Goal: Task Accomplishment & Management: Use online tool/utility

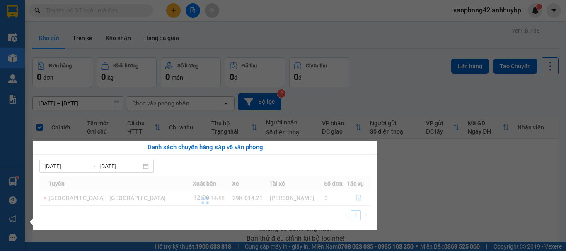
scroll to position [60, 0]
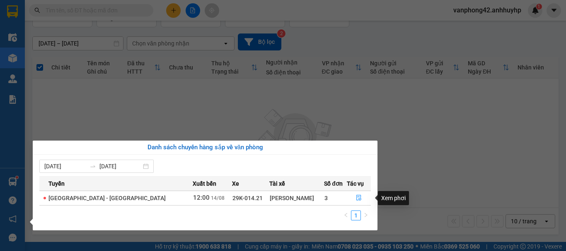
click at [353, 191] on td at bounding box center [359, 198] width 24 height 14
click at [350, 198] on button "button" at bounding box center [358, 198] width 23 height 13
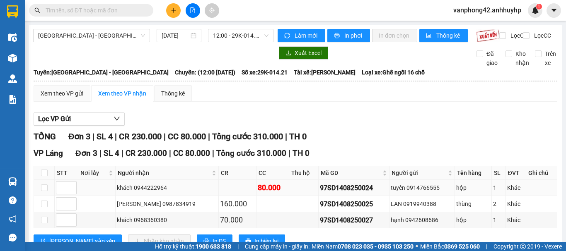
scroll to position [36, 0]
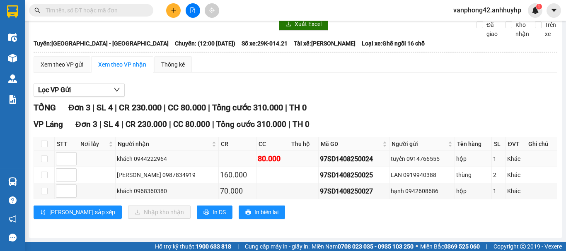
click at [327, 161] on div "97SD1408250024" at bounding box center [354, 159] width 68 height 10
copy div "97SD1408250024"
click at [46, 175] on input "checkbox" at bounding box center [44, 175] width 7 height 7
checkbox input "true"
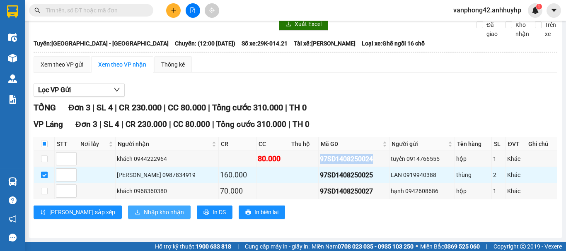
click at [128, 218] on button "Nhập kho nhận" at bounding box center [159, 212] width 63 height 13
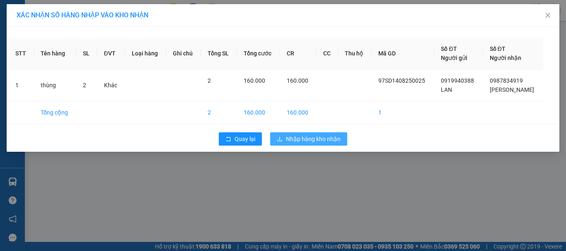
click at [308, 135] on span "Nhập hàng kho nhận" at bounding box center [313, 139] width 55 height 9
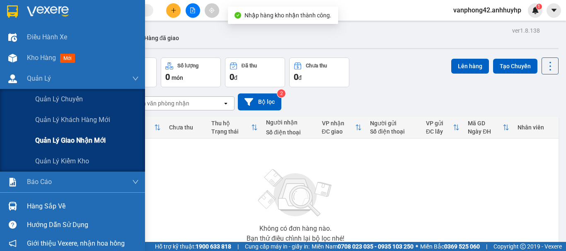
click at [74, 137] on span "Quản lý giao nhận mới" at bounding box center [70, 140] width 70 height 10
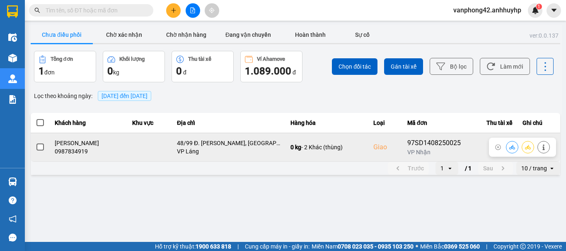
click at [41, 145] on span at bounding box center [39, 147] width 7 height 7
click at [36, 143] on input "checkbox" at bounding box center [36, 143] width 0 height 0
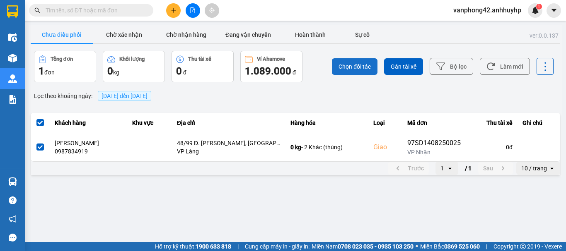
click at [348, 65] on span "Chọn đối tác" at bounding box center [354, 67] width 32 height 8
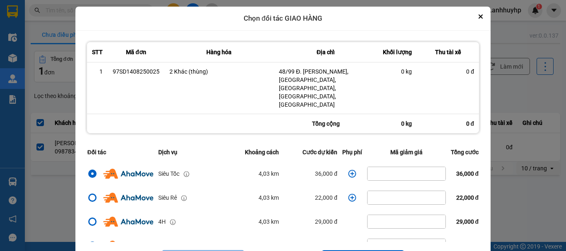
click at [348, 170] on icon "dialog" at bounding box center [352, 174] width 8 height 8
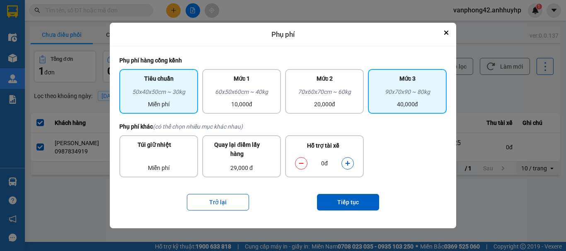
click at [414, 102] on div "40,000đ" at bounding box center [407, 104] width 69 height 9
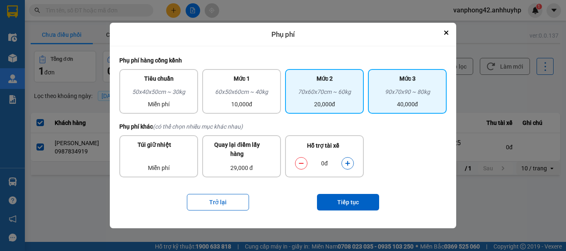
click at [310, 85] on div "Mức 2" at bounding box center [324, 80] width 69 height 13
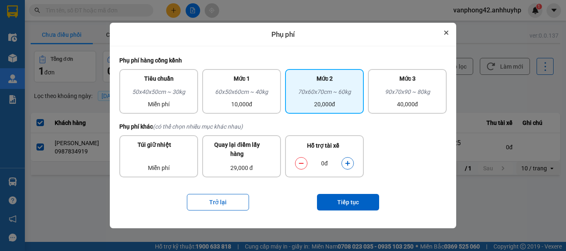
click at [443, 31] on button "Close" at bounding box center [446, 33] width 10 height 10
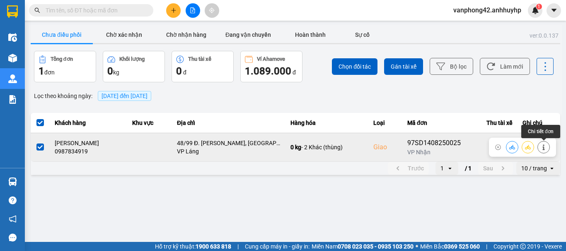
click at [547, 147] on button at bounding box center [543, 147] width 12 height 14
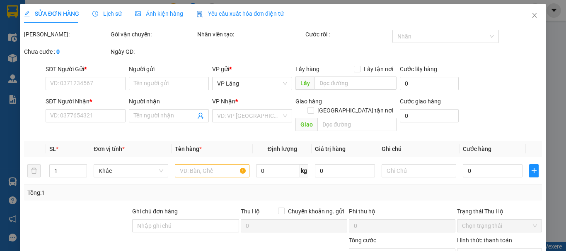
type input "0919940388"
type input "LAN"
type input "0987834919"
type input "[PERSON_NAME]"
checkbox input "true"
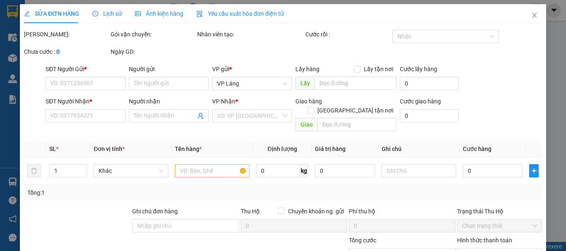
type input "48/99 Đ. [PERSON_NAME], [GEOGRAPHIC_DATA], [GEOGRAPHIC_DATA], [GEOGRAPHIC_DATA]…"
type input "160.000"
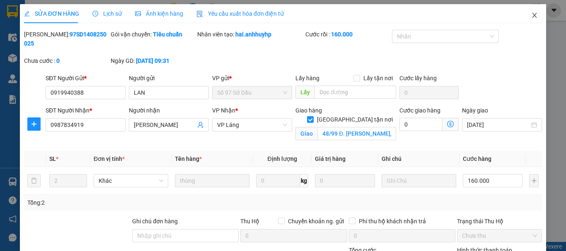
click at [532, 16] on icon "close" at bounding box center [534, 15] width 5 height 5
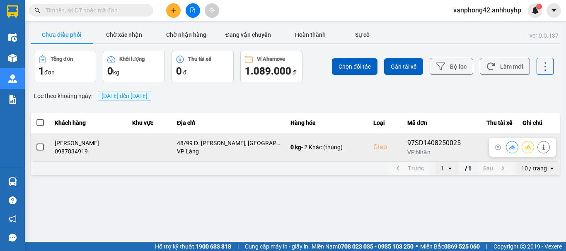
click at [42, 149] on span at bounding box center [39, 147] width 7 height 7
click at [36, 143] on input "checkbox" at bounding box center [36, 143] width 0 height 0
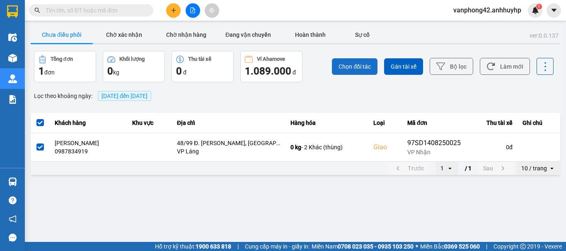
click at [359, 66] on span "Chọn đối tác" at bounding box center [354, 67] width 32 height 8
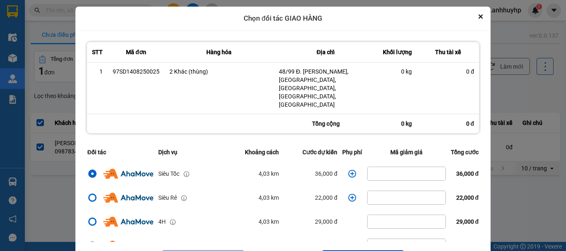
click at [348, 170] on icon "dialog" at bounding box center [352, 174] width 8 height 8
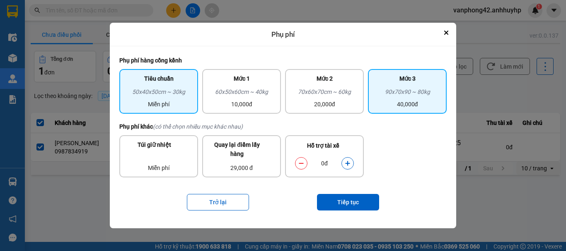
drag, startPoint x: 422, startPoint y: 106, endPoint x: 418, endPoint y: 102, distance: 5.3
click at [422, 105] on div "40,000đ" at bounding box center [407, 104] width 69 height 9
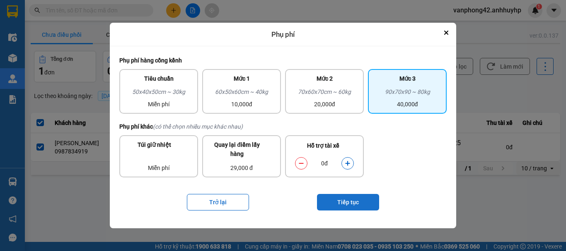
click at [354, 202] on button "Tiếp tục" at bounding box center [348, 202] width 62 height 17
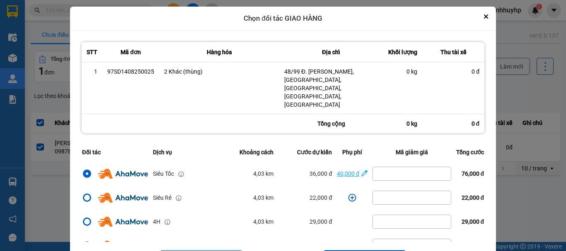
click at [361, 170] on icon "dialog" at bounding box center [364, 173] width 6 height 6
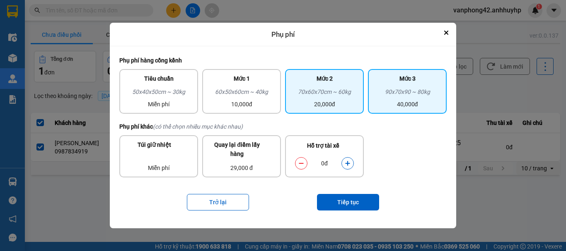
click at [328, 104] on div "20,000đ" at bounding box center [324, 104] width 69 height 9
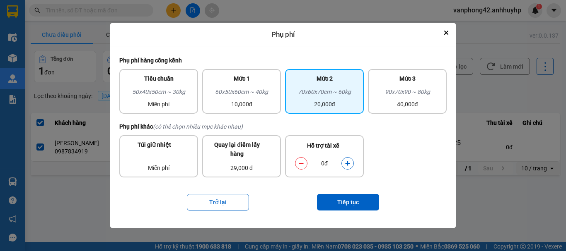
click at [349, 162] on icon "dialog" at bounding box center [347, 164] width 6 height 6
click at [355, 205] on button "Tiếp tục" at bounding box center [348, 202] width 62 height 17
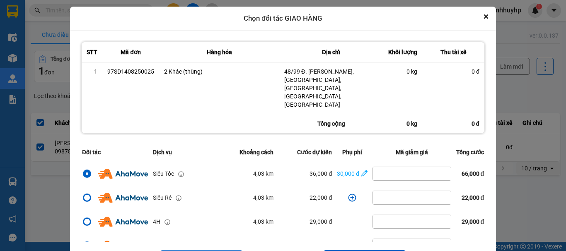
click at [356, 162] on td "30,000 đ" at bounding box center [352, 174] width 36 height 24
click at [361, 169] on icon "dialog" at bounding box center [364, 173] width 6 height 8
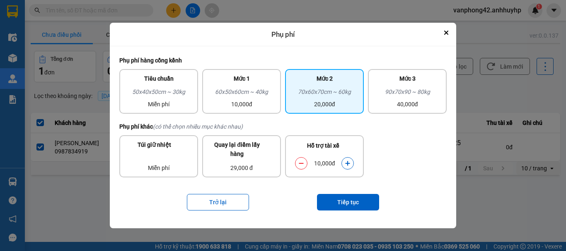
drag, startPoint x: 343, startPoint y: 108, endPoint x: 389, endPoint y: 97, distance: 46.8
click at [344, 106] on div "20,000đ" at bounding box center [324, 104] width 69 height 9
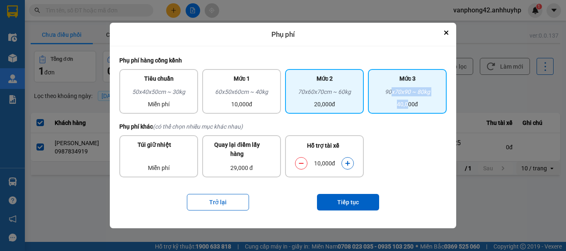
drag, startPoint x: 406, startPoint y: 106, endPoint x: 394, endPoint y: 111, distance: 13.2
click at [407, 107] on div "90x70x90 ~ 80kg 40,000đ" at bounding box center [407, 98] width 69 height 22
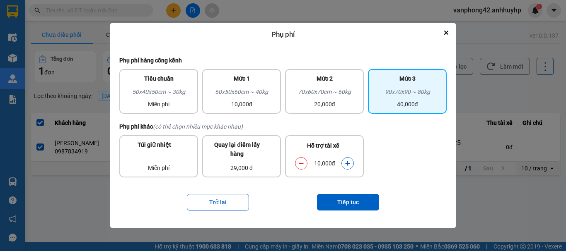
click at [413, 125] on div "Phụ phí khác (có thể chọn nhiều mục khác nhau)" at bounding box center [282, 126] width 327 height 9
click at [305, 162] on button "dialog" at bounding box center [301, 164] width 12 height 14
click at [335, 200] on button "Tiếp tục" at bounding box center [348, 202] width 62 height 17
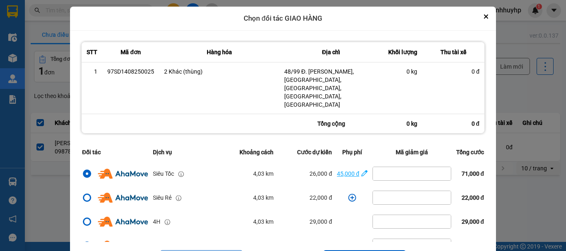
click at [352, 169] on span "45,000 đ" at bounding box center [352, 173] width 31 height 9
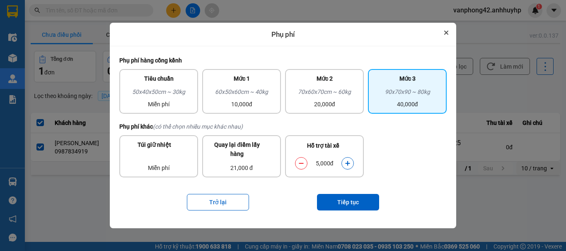
click at [445, 35] on button "Close" at bounding box center [446, 33] width 10 height 10
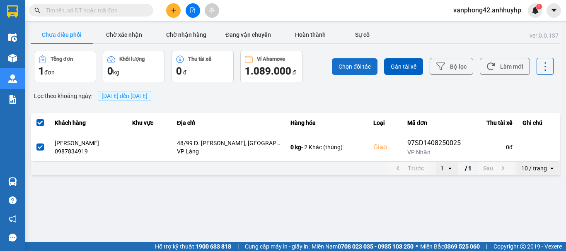
click at [354, 73] on button "Chọn đối tác" at bounding box center [355, 66] width 46 height 17
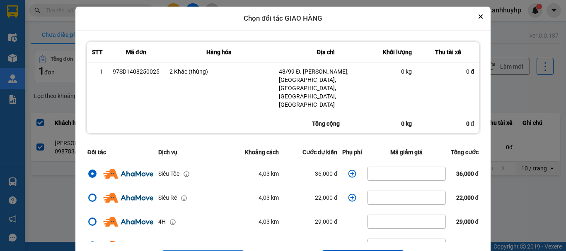
click at [348, 170] on icon "dialog" at bounding box center [352, 174] width 8 height 8
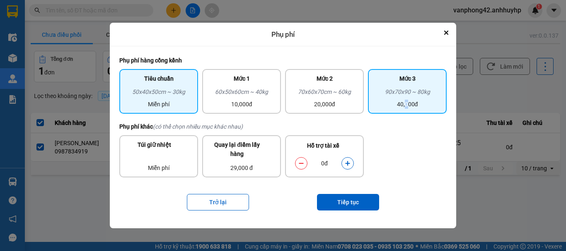
click at [408, 108] on div "40,000đ" at bounding box center [407, 104] width 69 height 9
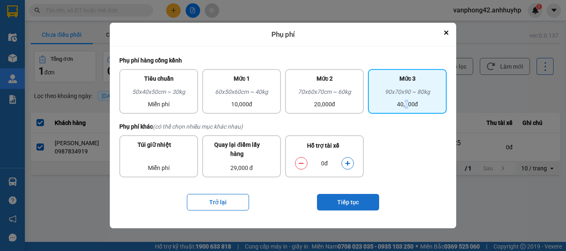
click at [345, 207] on button "Tiếp tục" at bounding box center [348, 202] width 62 height 17
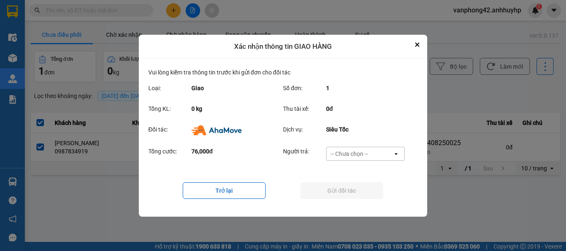
click at [359, 151] on div "-- Chưa chọn --" at bounding box center [348, 154] width 37 height 8
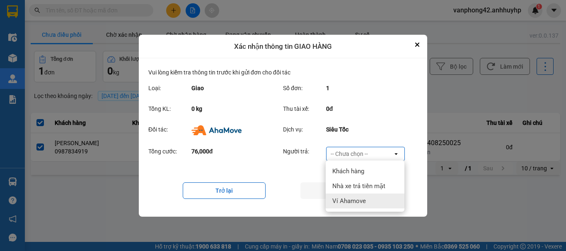
click at [363, 203] on span "Ví Ahamove" at bounding box center [349, 201] width 34 height 8
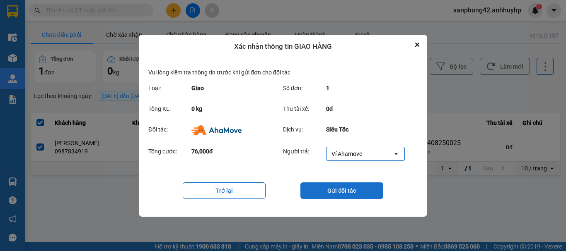
click at [353, 193] on button "Gửi đối tác" at bounding box center [341, 191] width 83 height 17
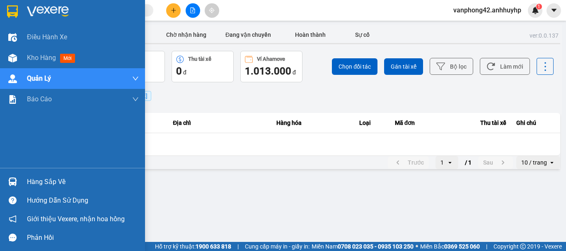
click at [14, 183] on img at bounding box center [12, 182] width 9 height 9
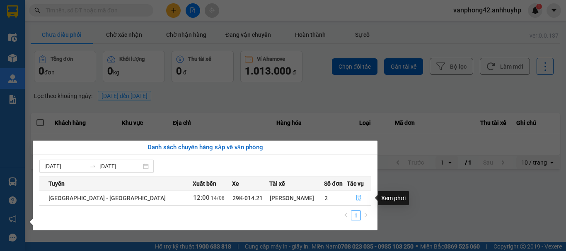
click at [356, 198] on icon "file-done" at bounding box center [358, 198] width 5 height 6
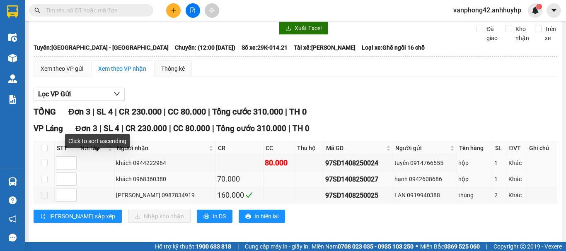
scroll to position [36, 0]
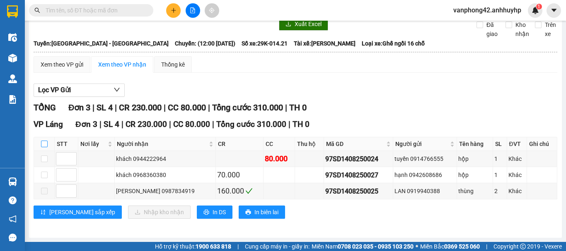
click at [45, 143] on input "checkbox" at bounding box center [44, 144] width 7 height 7
checkbox input "true"
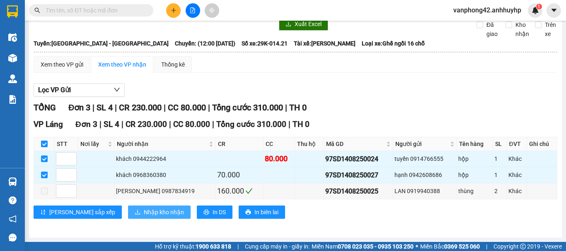
click at [144, 208] on span "Nhập kho nhận" at bounding box center [164, 212] width 40 height 9
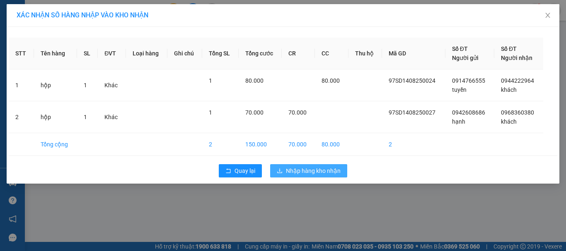
click at [300, 173] on span "Nhập hàng kho nhận" at bounding box center [313, 170] width 55 height 9
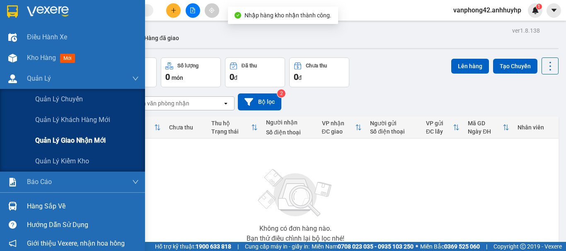
click at [41, 140] on span "Quản lý giao nhận mới" at bounding box center [70, 140] width 70 height 10
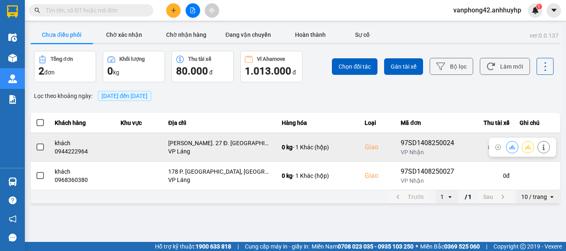
click at [49, 150] on td at bounding box center [40, 147] width 19 height 29
click at [43, 143] on label at bounding box center [40, 147] width 9 height 9
click at [36, 143] on input "checkbox" at bounding box center [36, 143] width 0 height 0
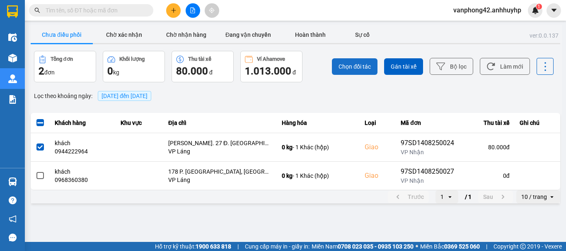
click at [354, 70] on span "Chọn đối tác" at bounding box center [354, 67] width 32 height 8
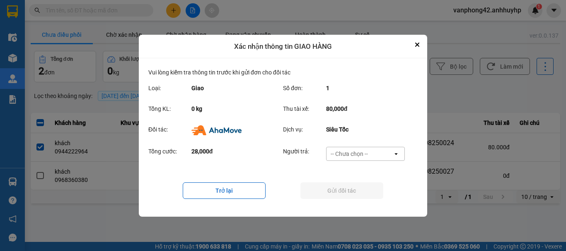
click at [357, 152] on div "-- Chưa chọn --" at bounding box center [348, 154] width 37 height 8
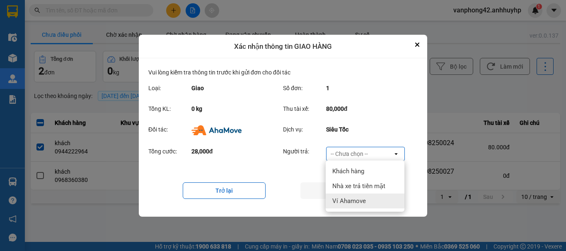
click at [342, 197] on span "Ví Ahamove" at bounding box center [349, 201] width 34 height 8
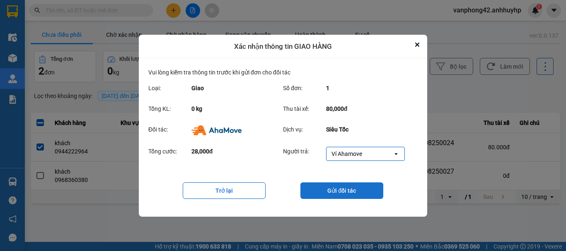
click at [328, 194] on button "Gửi đối tác" at bounding box center [341, 191] width 83 height 17
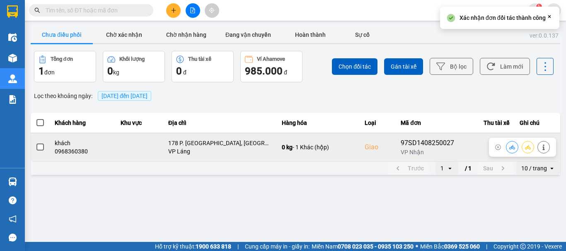
click at [41, 148] on span at bounding box center [39, 147] width 7 height 7
click at [36, 143] on input "checkbox" at bounding box center [36, 143] width 0 height 0
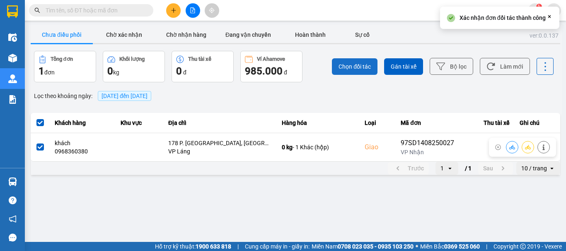
click at [344, 67] on span "Chọn đối tác" at bounding box center [354, 67] width 32 height 8
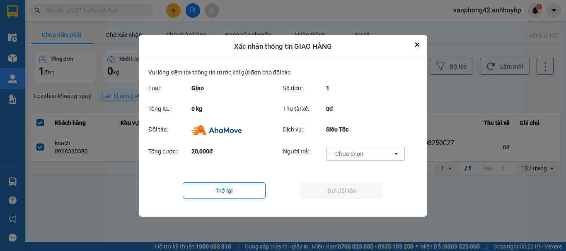
click at [350, 154] on div "-- Chưa chọn --" at bounding box center [348, 154] width 37 height 8
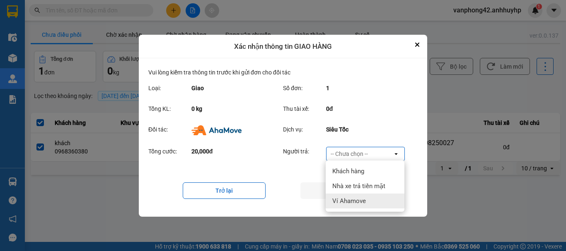
click at [342, 199] on span "Ví Ahamove" at bounding box center [349, 201] width 34 height 8
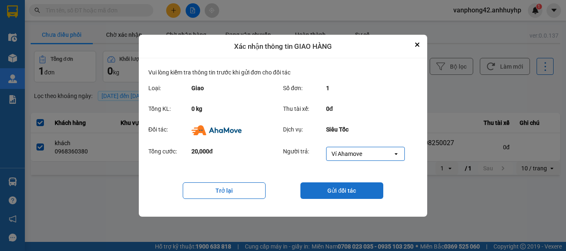
click at [329, 197] on button "Gửi đối tác" at bounding box center [341, 191] width 83 height 17
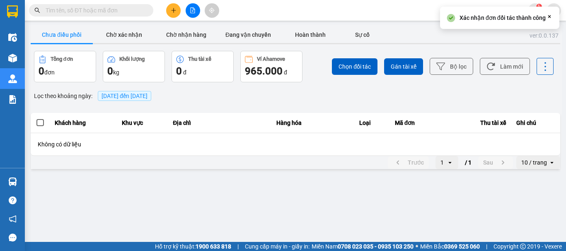
click at [425, 203] on main "ver: 0.0.137 Chưa điều phối Chờ xác nhận Chờ nhận hàng Đang vận chuyển Hoàn thà…" at bounding box center [283, 121] width 566 height 242
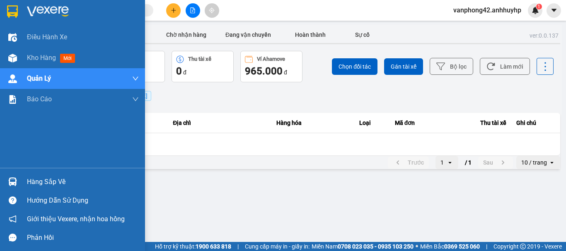
click at [10, 178] on img at bounding box center [12, 182] width 9 height 9
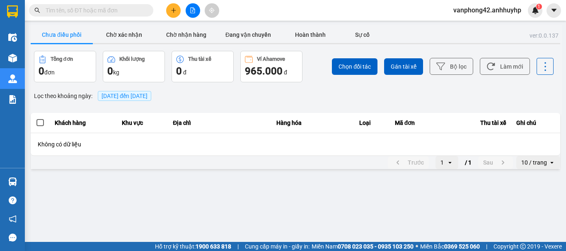
drag, startPoint x: 393, startPoint y: 196, endPoint x: 276, endPoint y: 43, distance: 192.6
click at [393, 194] on section "Kết quả tìm kiếm ( 0 ) Bộ lọc No Data vanphong42.anhhuyhp 1 Điều hành xe Kho hà…" at bounding box center [283, 125] width 566 height 251
